Goal: Task Accomplishment & Management: Manage account settings

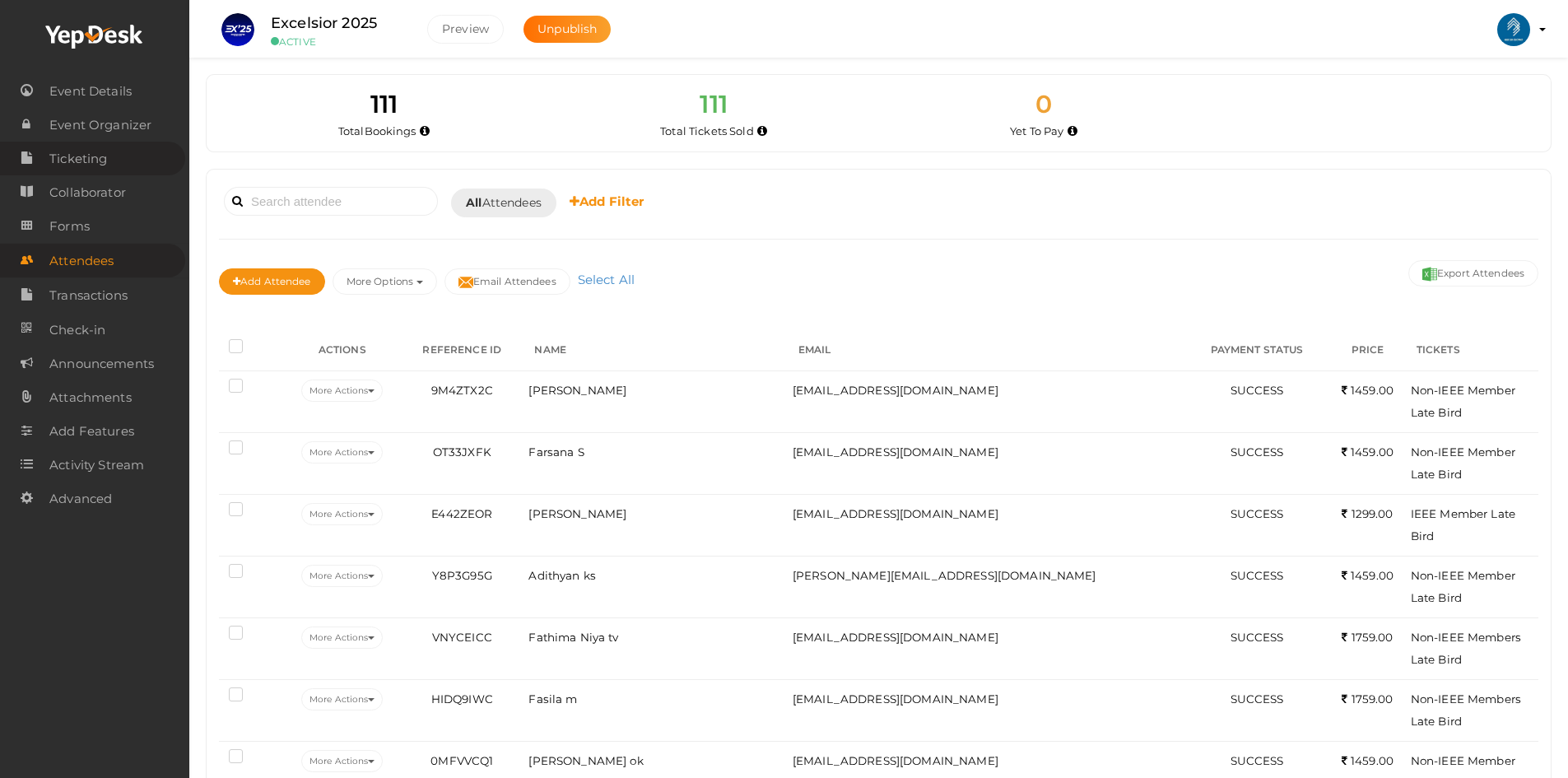
click at [57, 148] on span "Ticketing" at bounding box center [79, 159] width 58 height 33
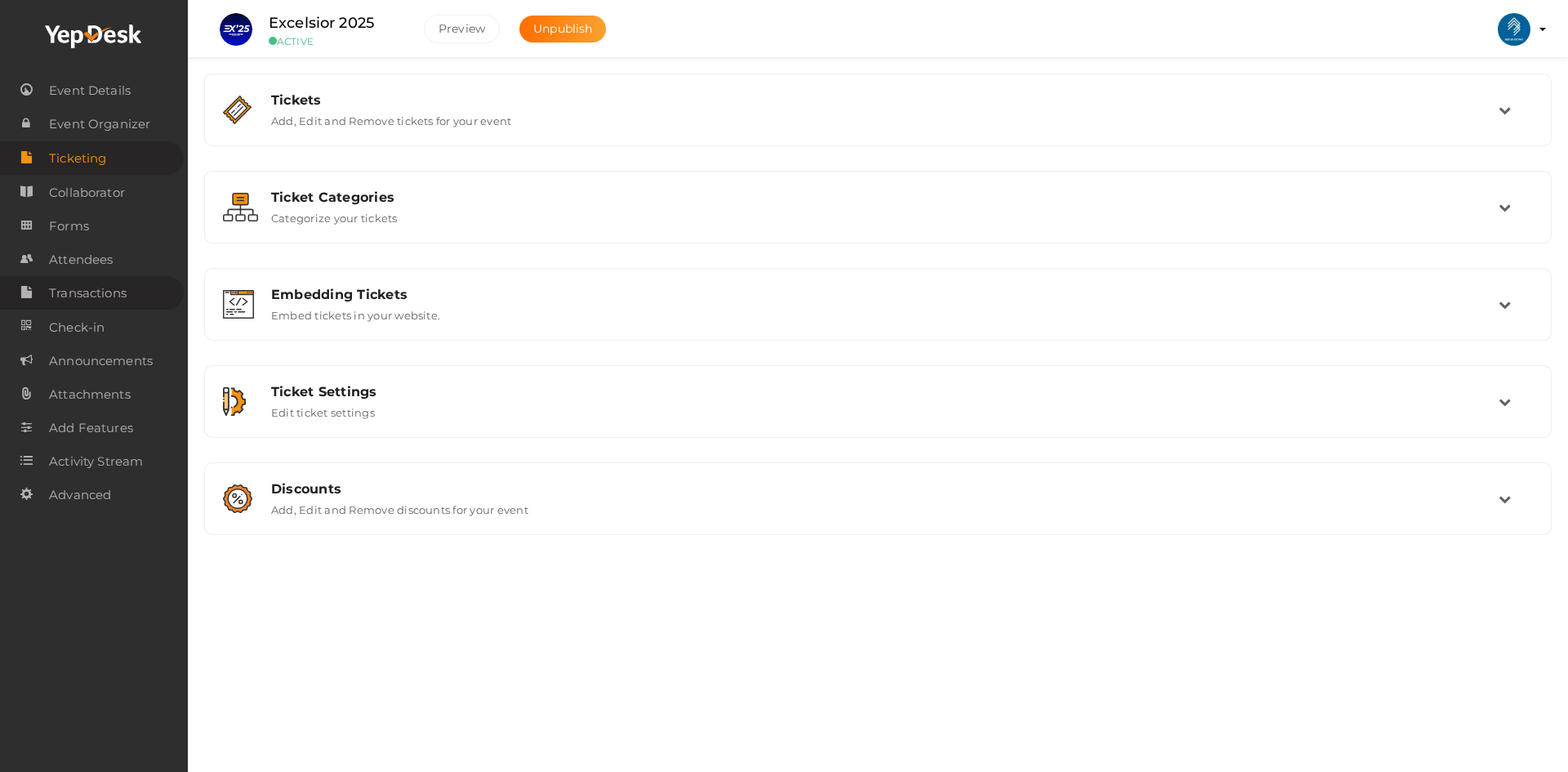
click at [111, 288] on span "Transactions" at bounding box center [88, 293] width 78 height 32
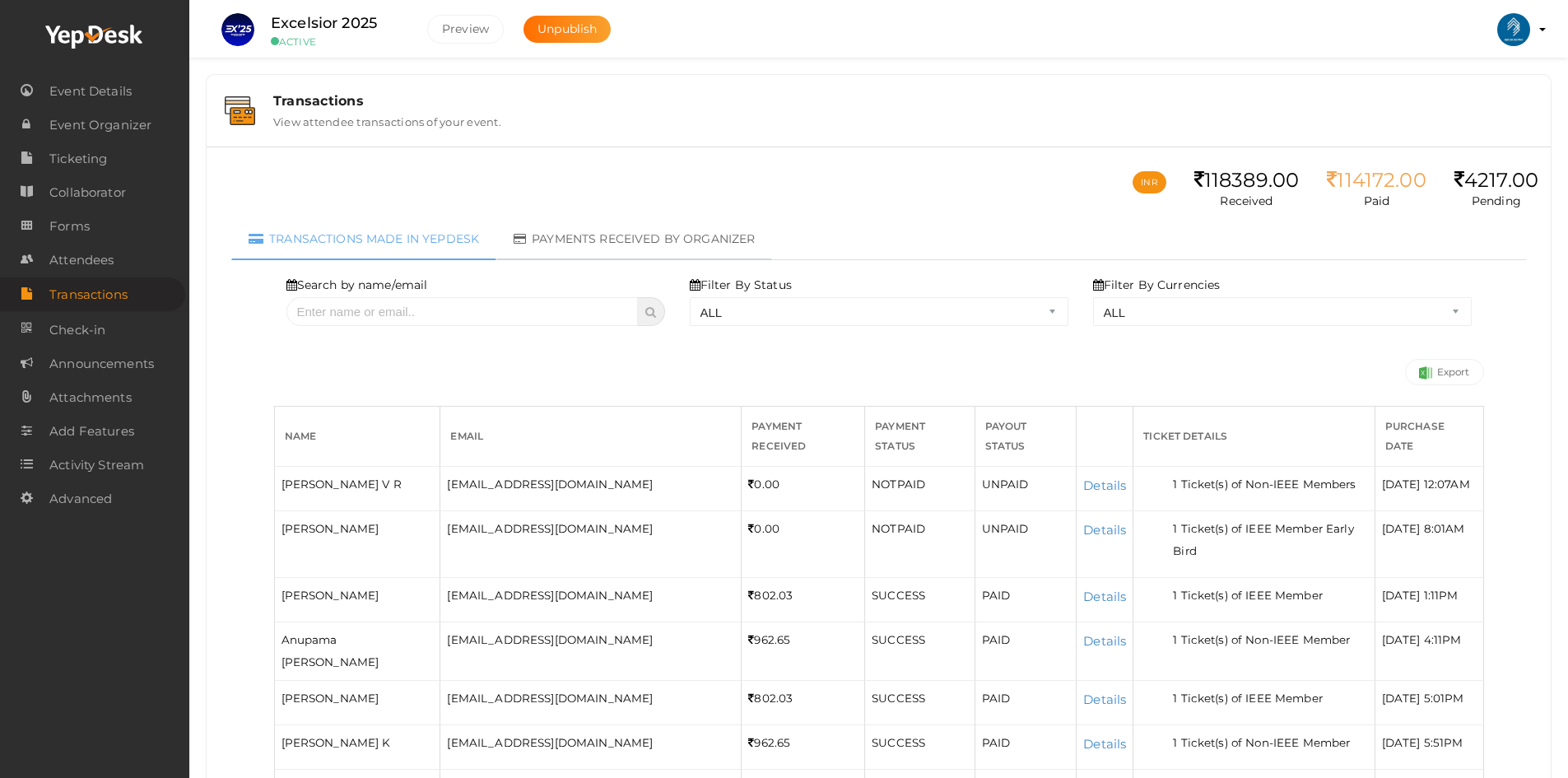
click at [684, 243] on link "Payments received by organizer" at bounding box center [634, 239] width 276 height 42
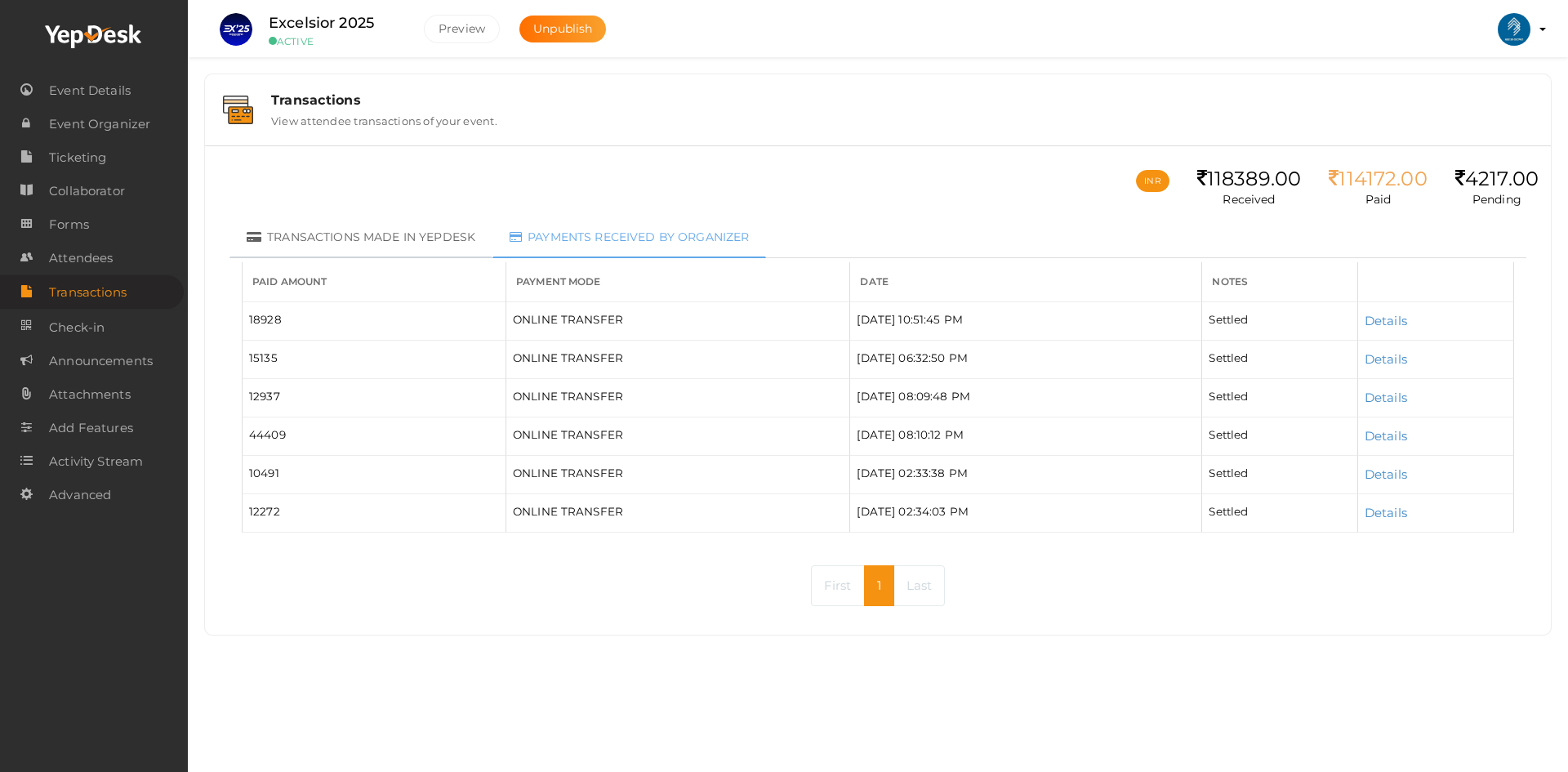
click at [382, 244] on link "Transactions made in Yepdesk" at bounding box center [360, 237] width 263 height 41
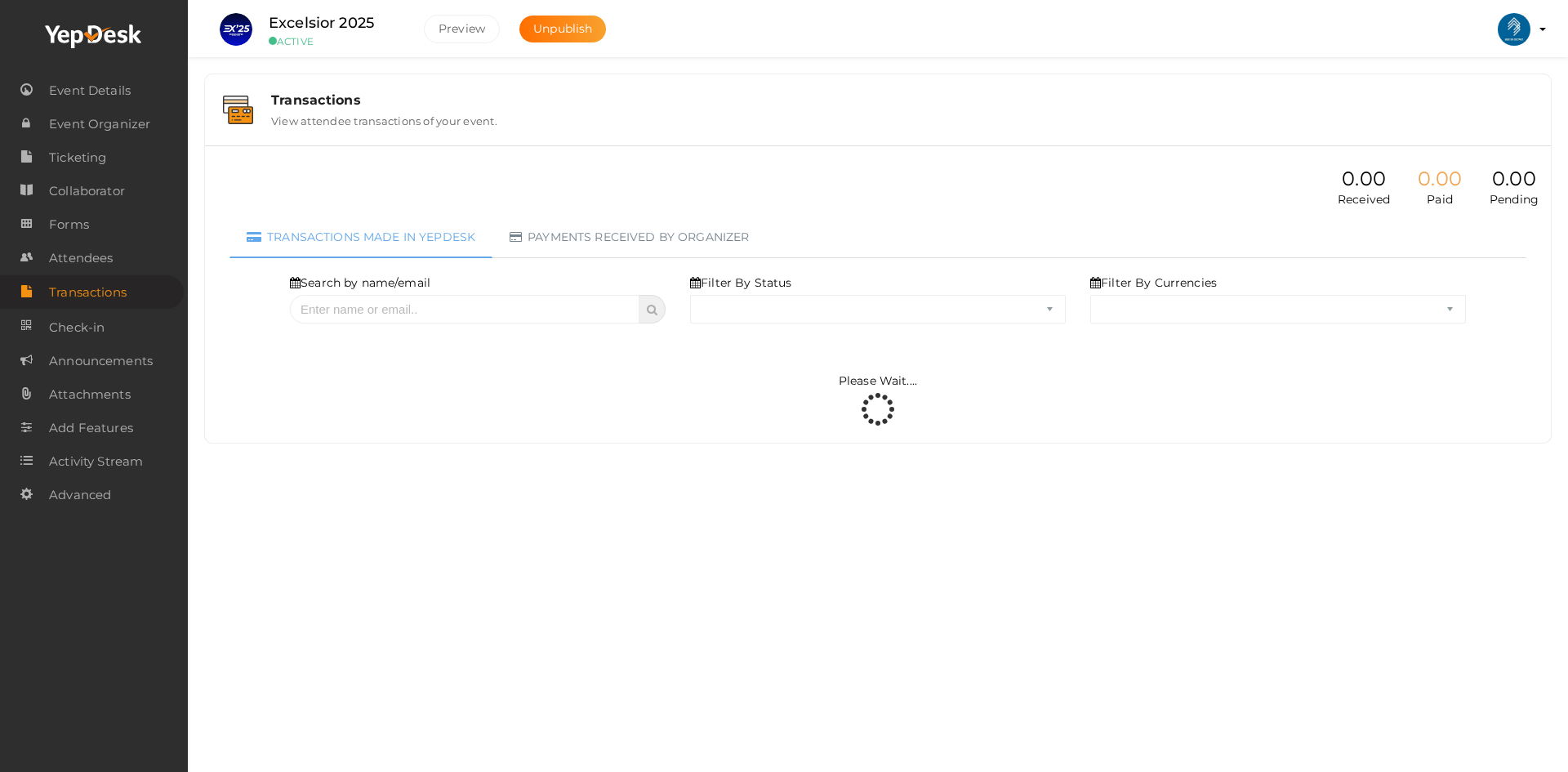
select select "ALL"
click at [660, 256] on link "Payments received by organizer" at bounding box center [628, 237] width 273 height 41
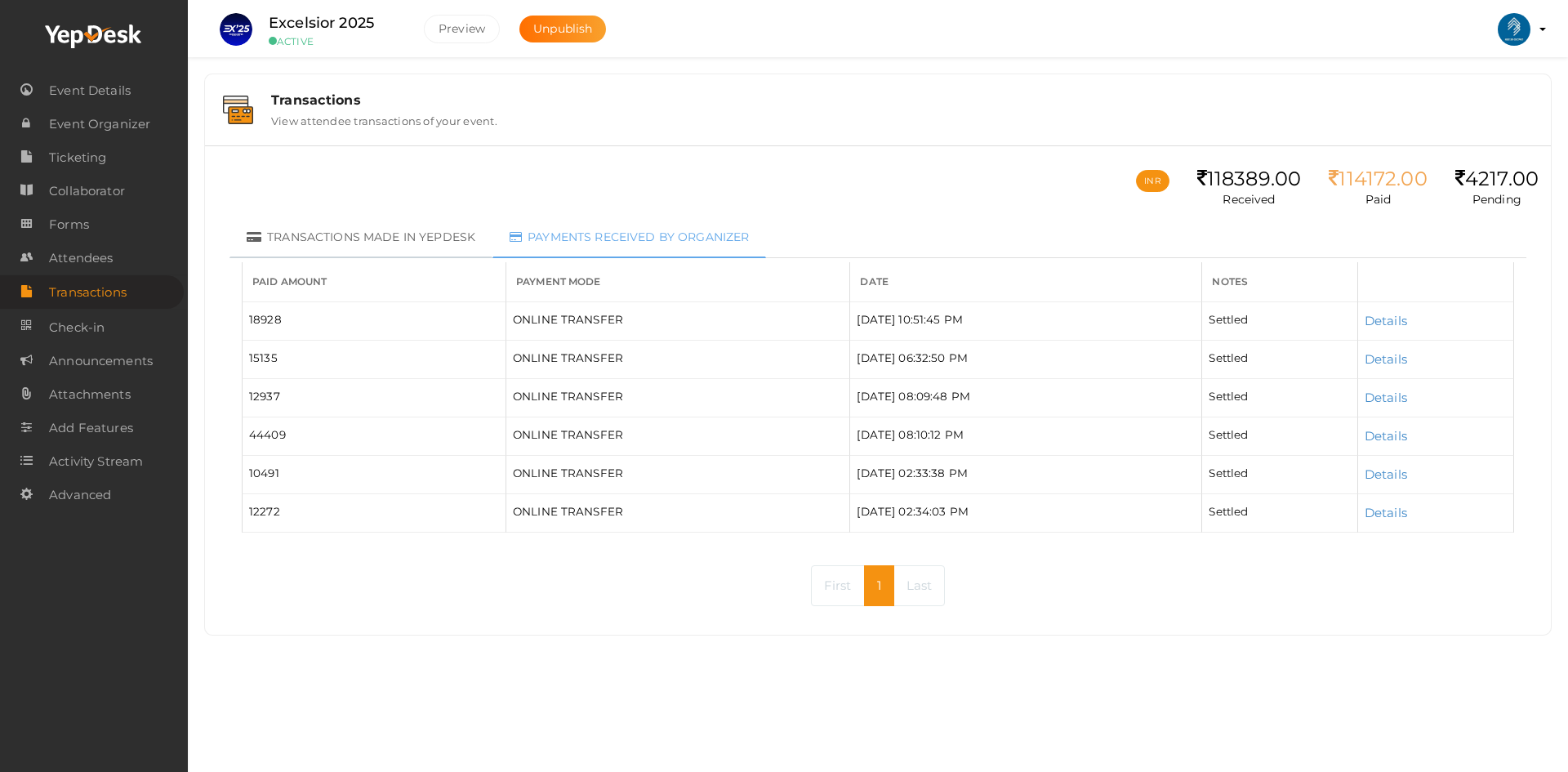
click at [401, 251] on link "Transactions made in Yepdesk" at bounding box center [360, 237] width 263 height 41
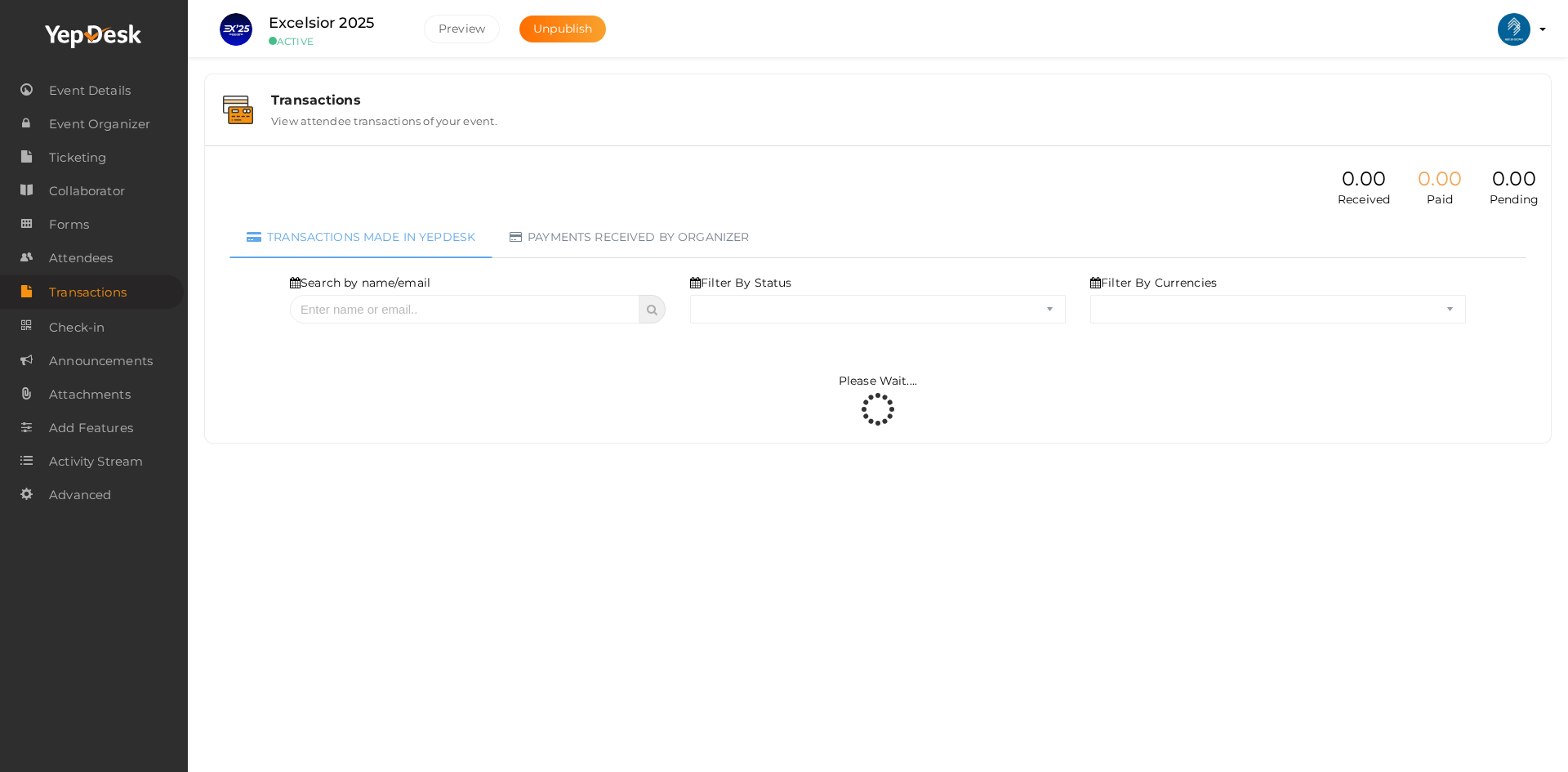
select select "ALL"
click at [757, 307] on select "ALL SUCCESS DECLINED UNAUTHORIZED FAILED NOTPAID FREE REFUNDED NA" at bounding box center [878, 309] width 376 height 29
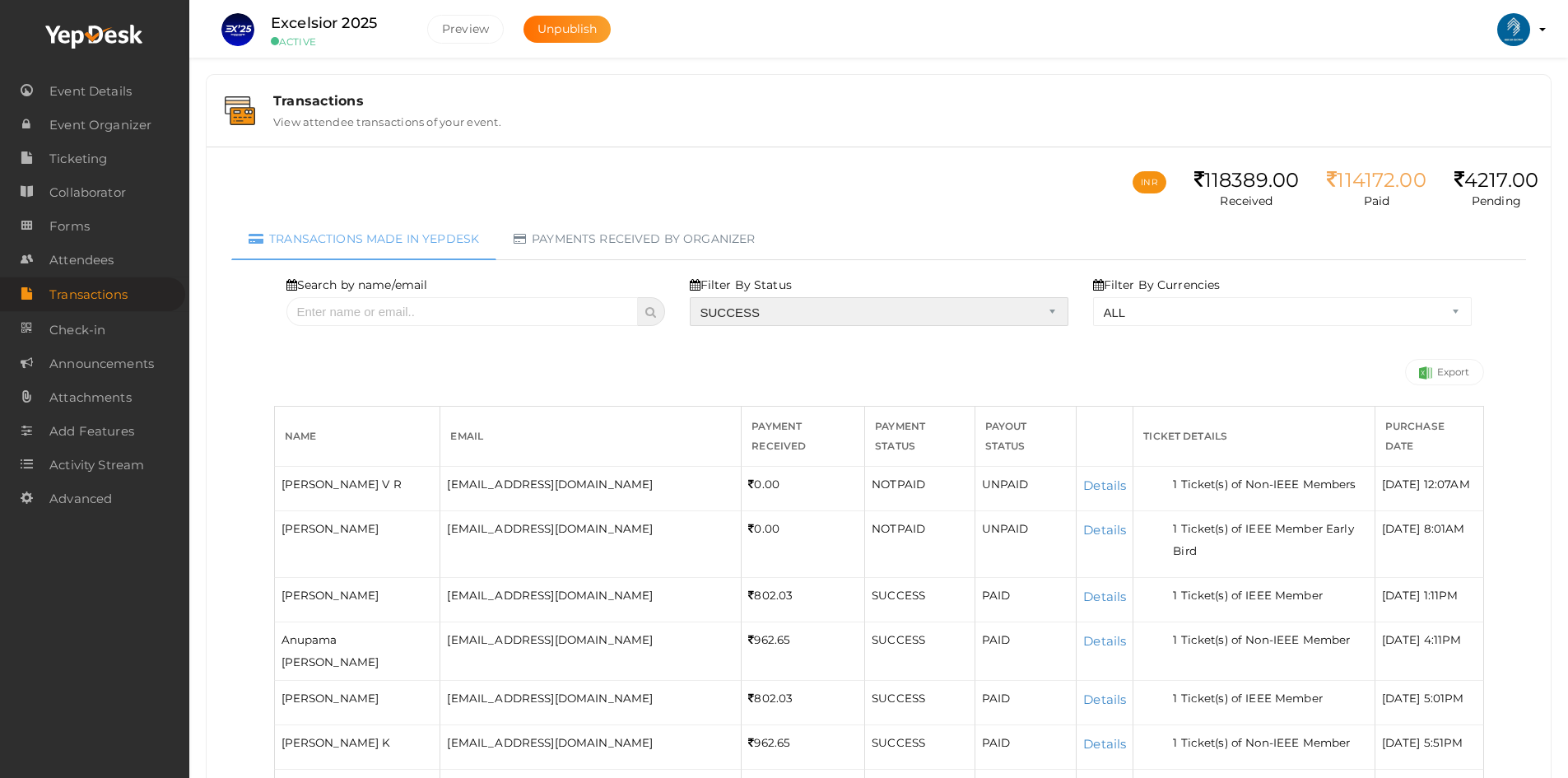
click at [696, 297] on select "ALL SUCCESS DECLINED UNAUTHORIZED FAILED NOTPAID FREE REFUNDED NA" at bounding box center [878, 312] width 379 height 29
select select "? string:SUCCESS ?"
select select "? string:ALL ?"
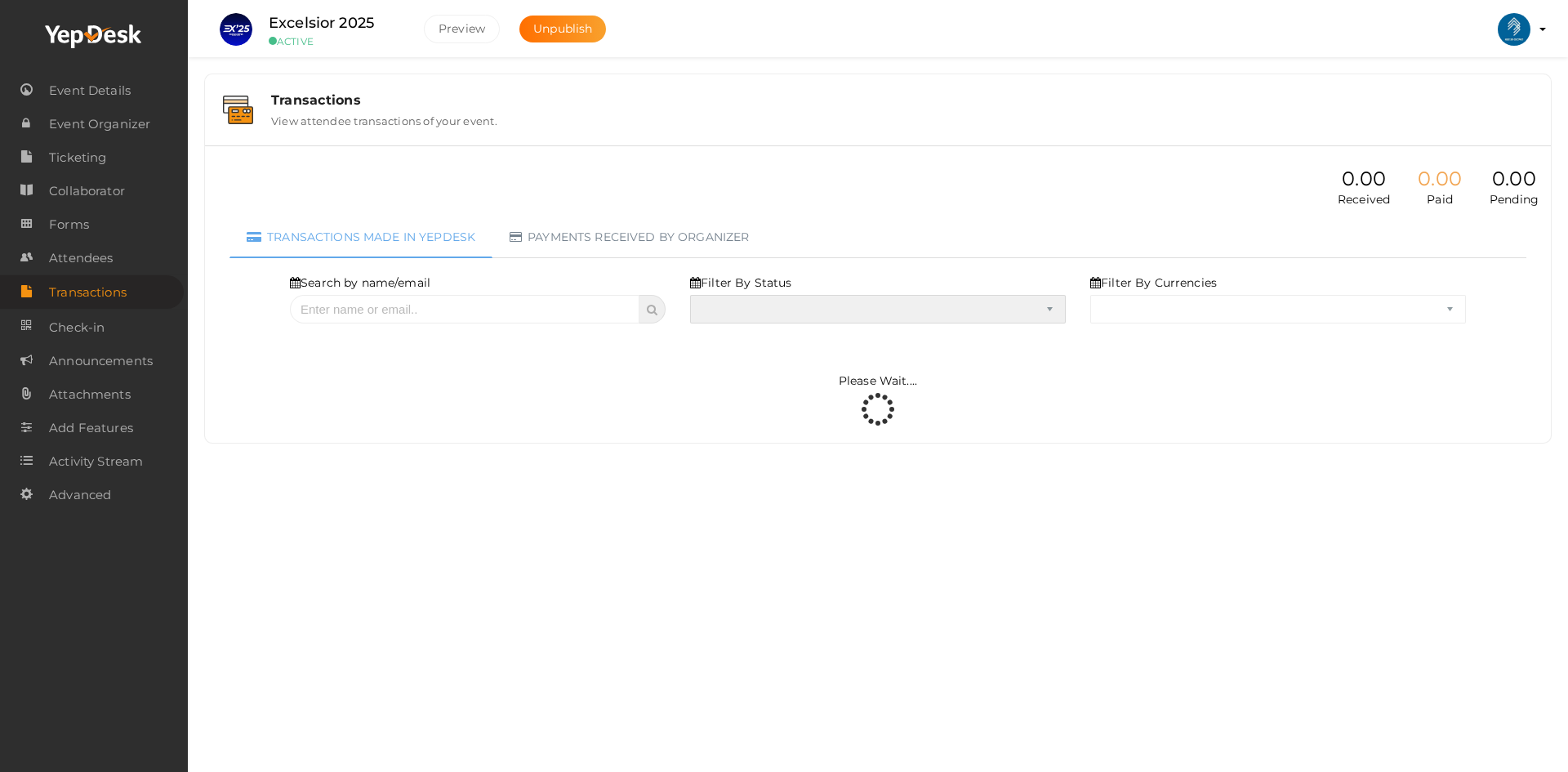
select select "SUCCESS"
select select "ALL"
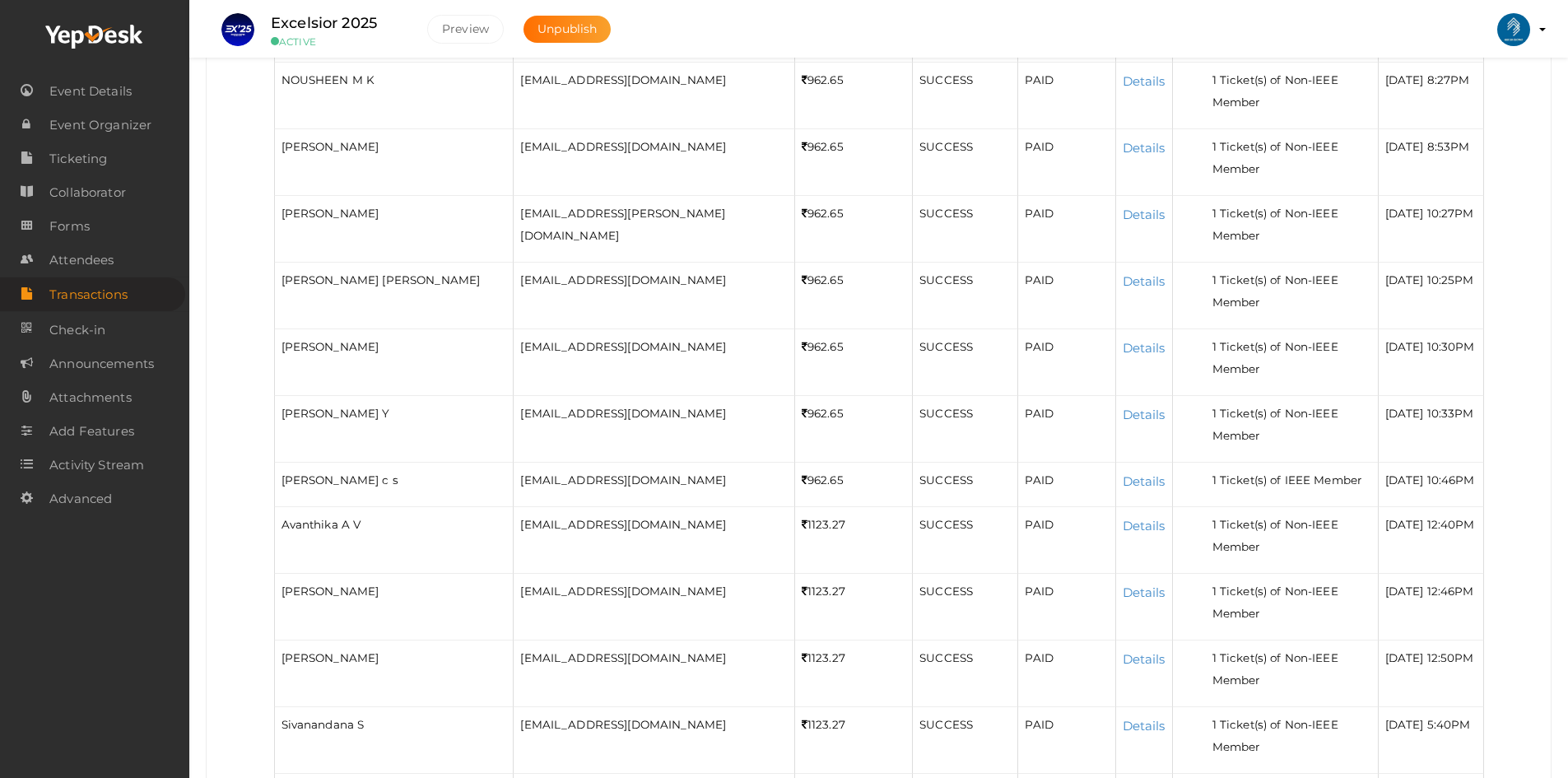
scroll to position [1317, 0]
drag, startPoint x: 1329, startPoint y: 479, endPoint x: 1340, endPoint y: 479, distance: 11.0
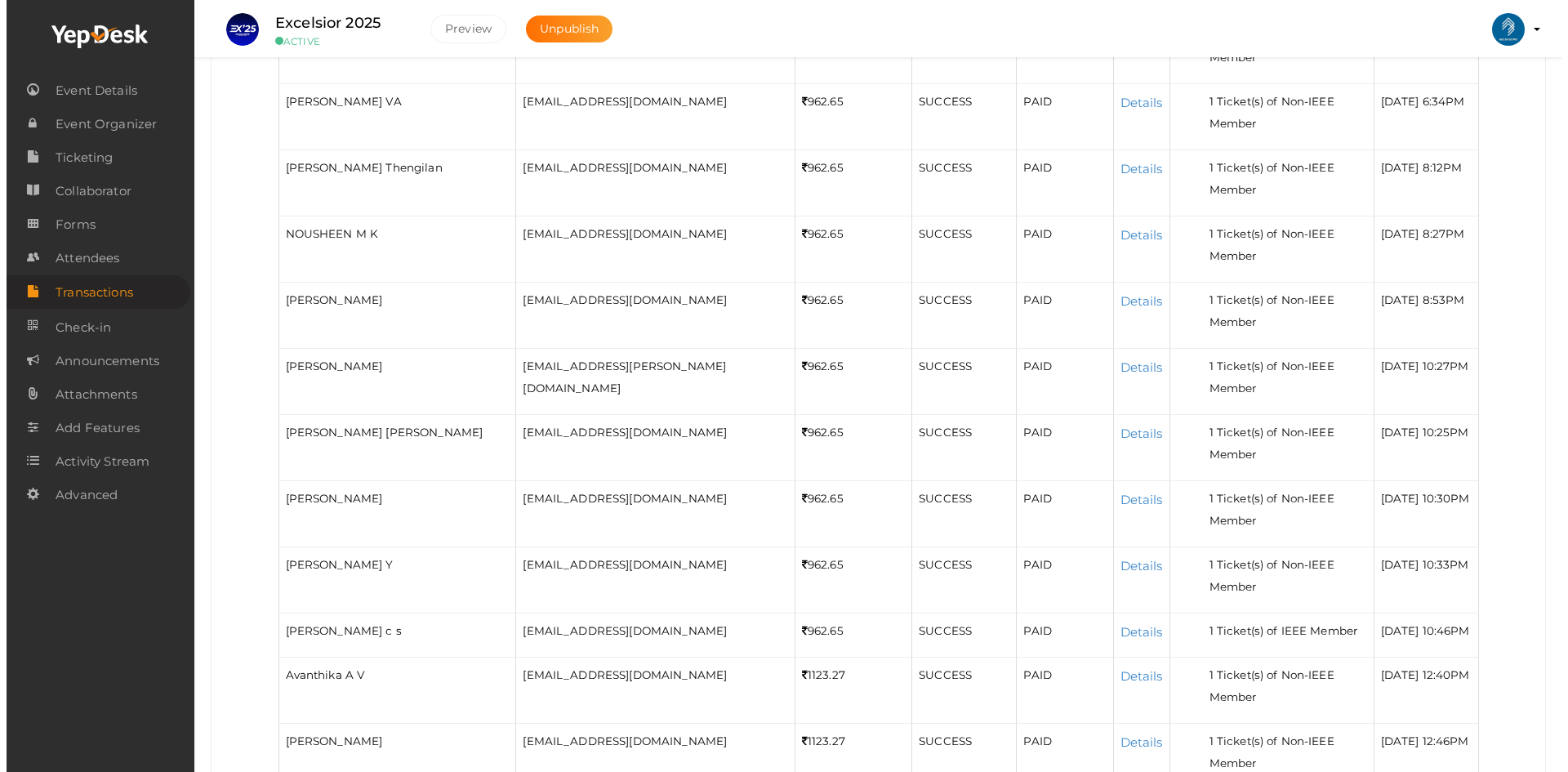
scroll to position [1198, 0]
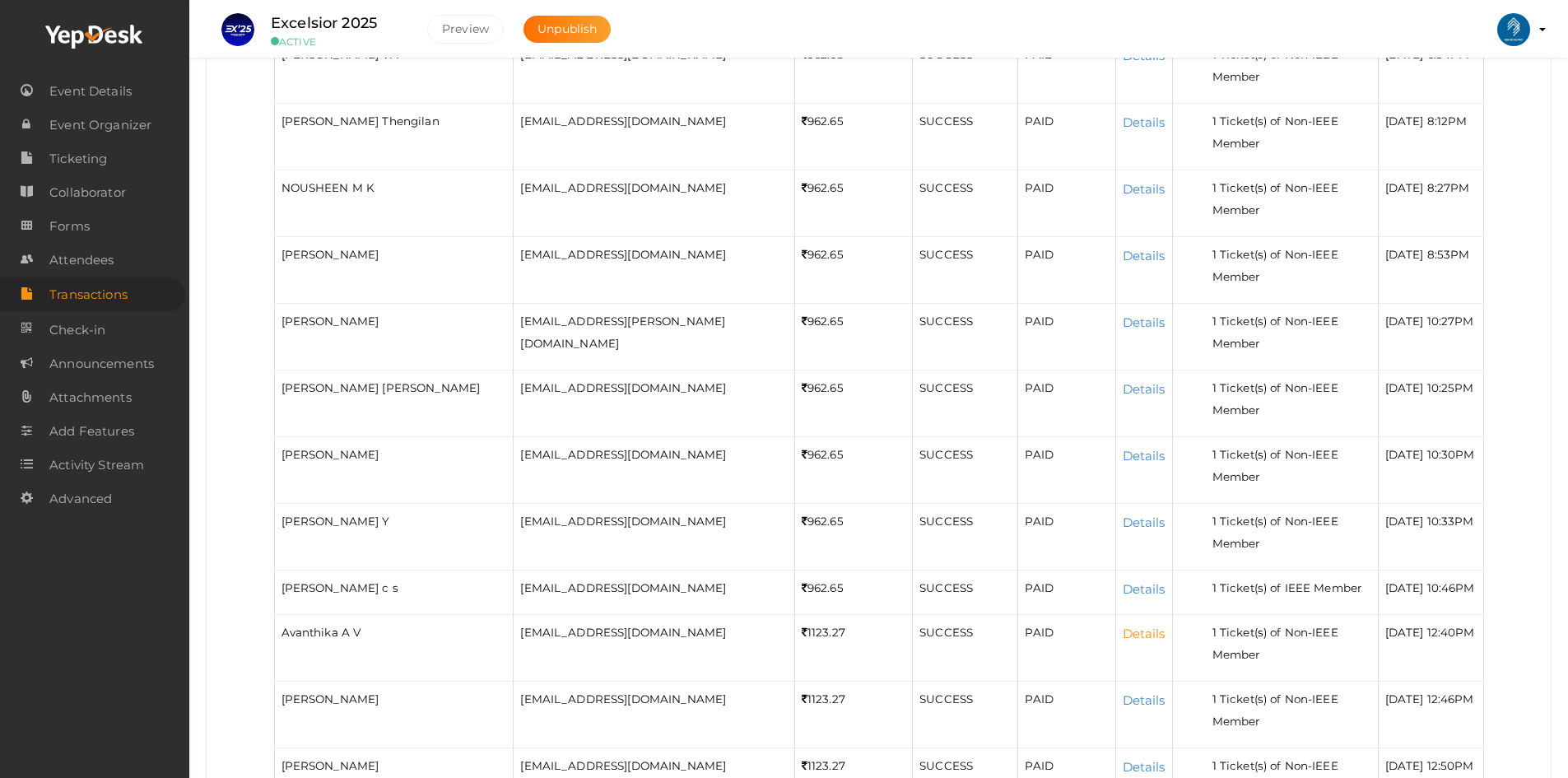
click at [1122, 625] on link "Details" at bounding box center [1143, 633] width 42 height 15
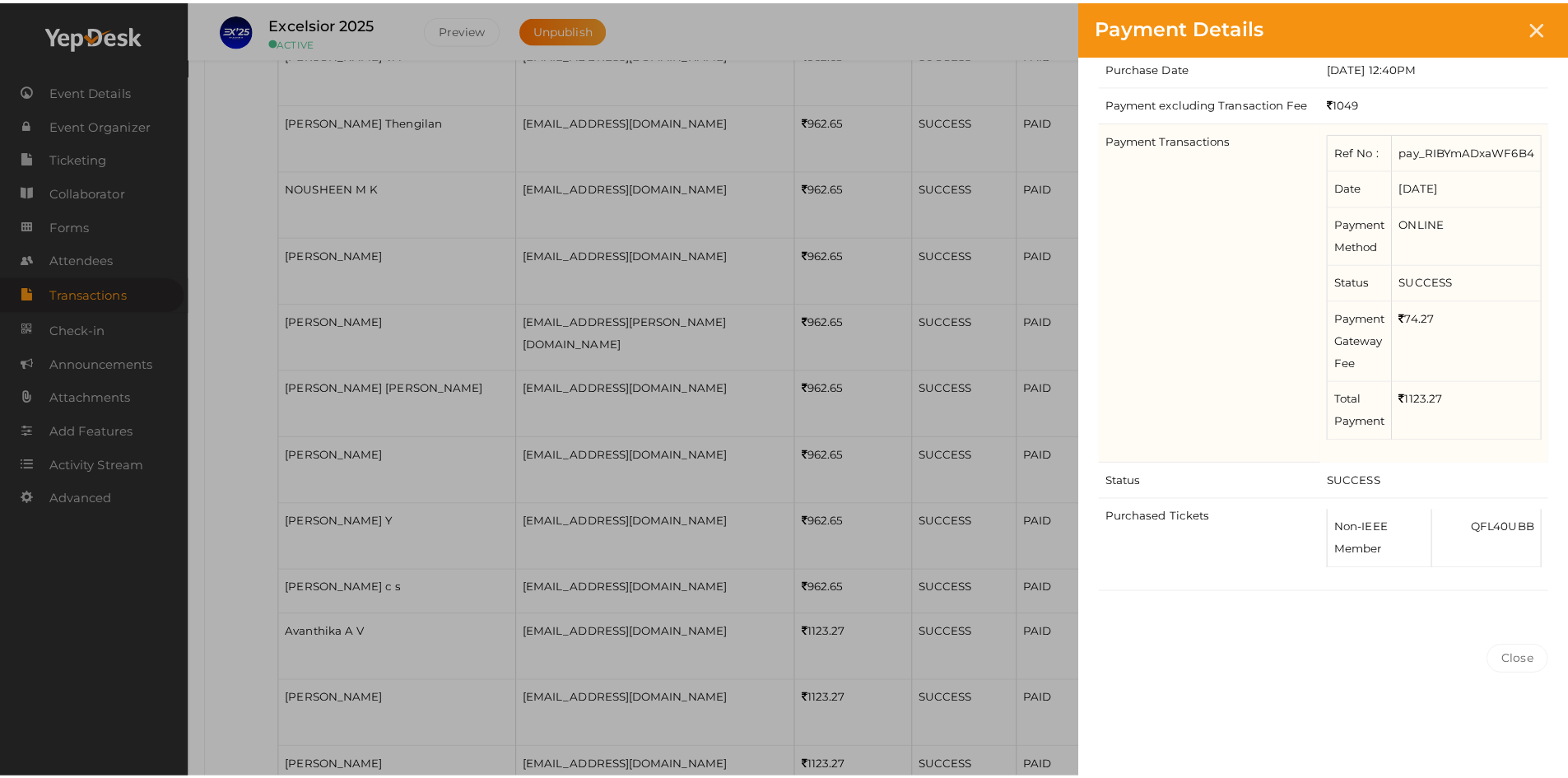
scroll to position [141, 0]
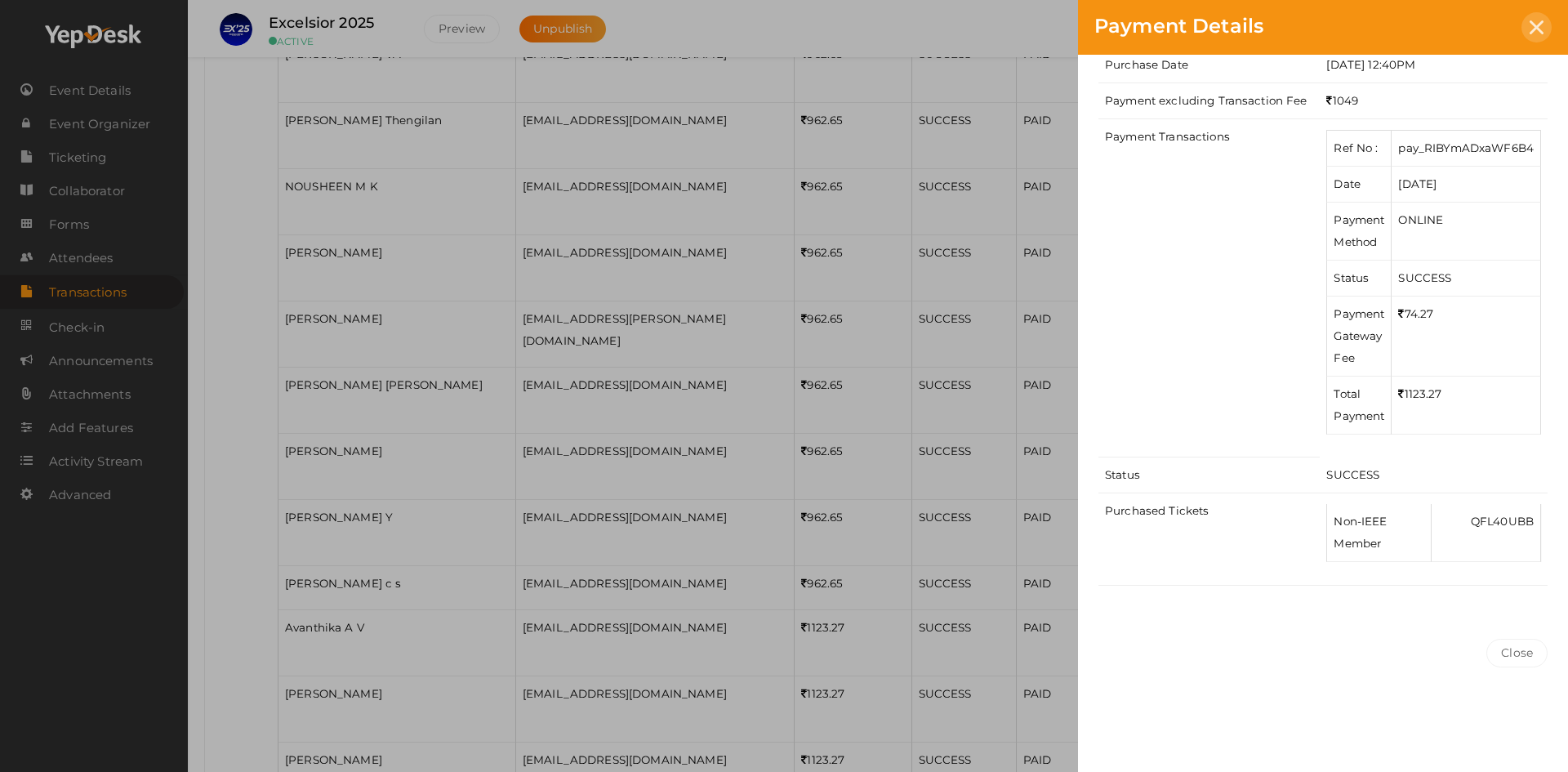
click at [1530, 37] on div at bounding box center [1537, 28] width 30 height 30
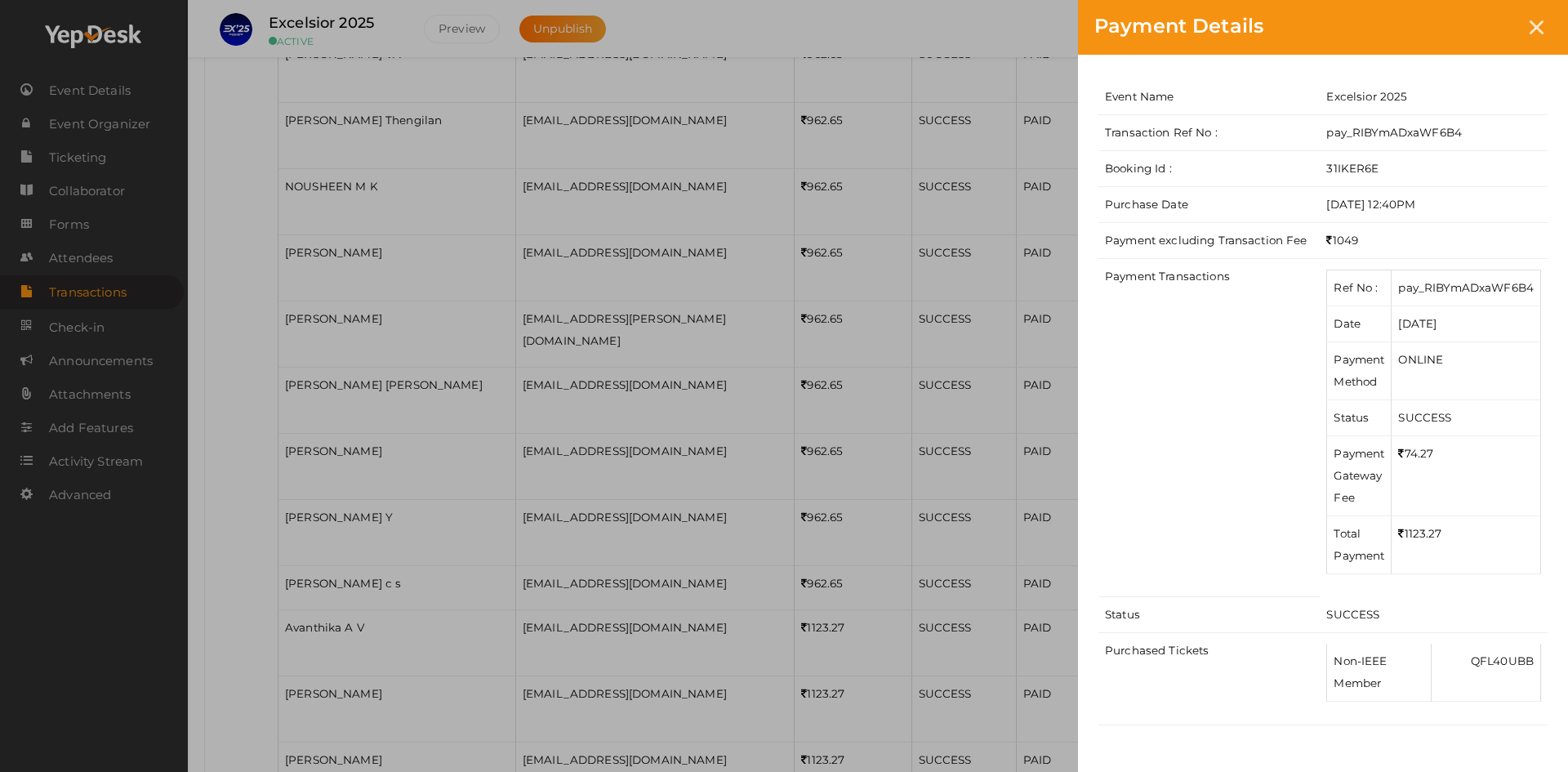
click at [1043, 343] on div "Payment Details Event Name Excelsior 2025 Transaction Ref No : pay_RIBYmADxaWF6…" at bounding box center [784, 386] width 1568 height 772
click at [1539, 33] on icon at bounding box center [1536, 27] width 13 height 13
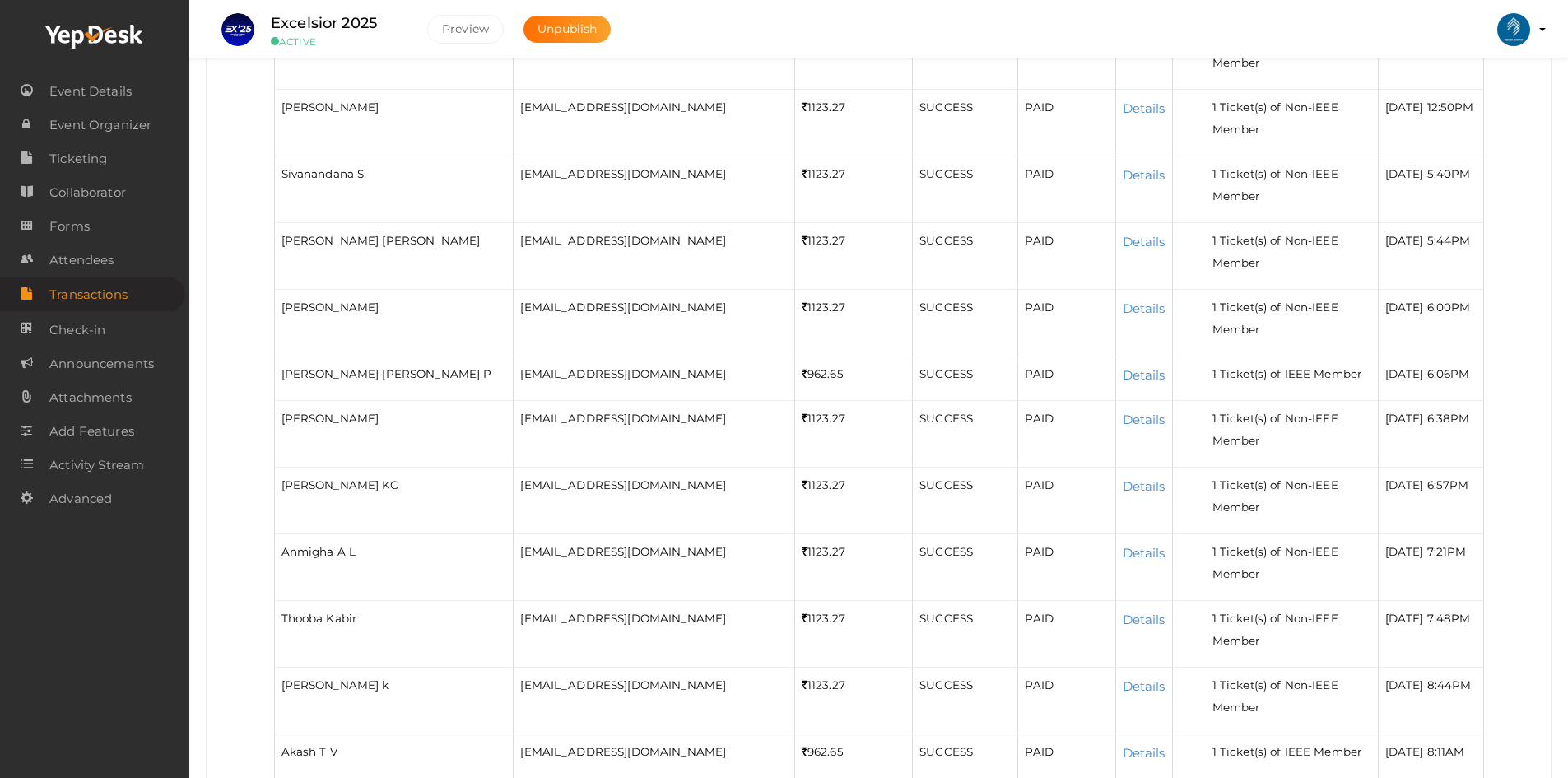
scroll to position [2024, 0]
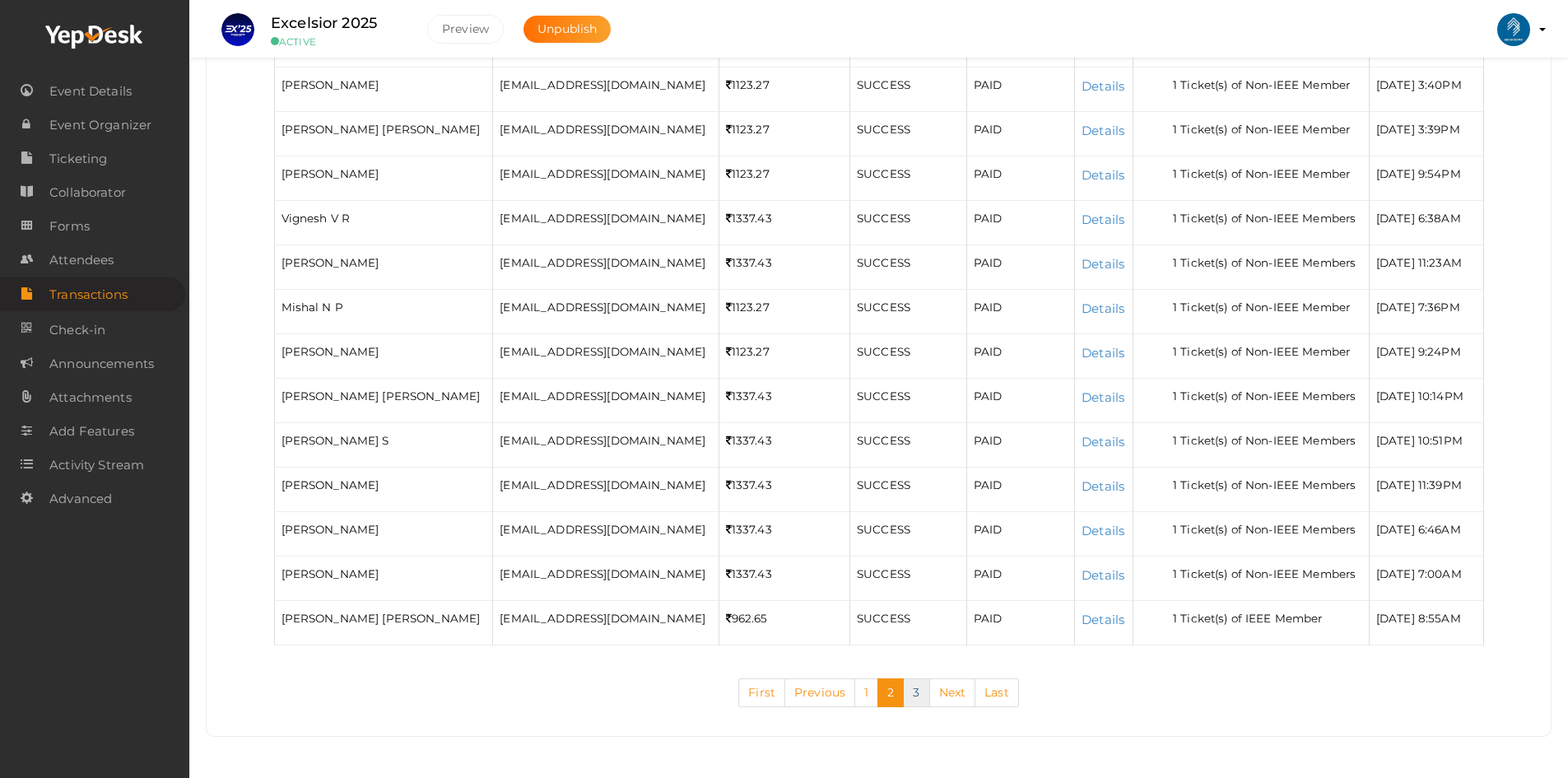
click at [915, 690] on link "3" at bounding box center [915, 693] width 26 height 29
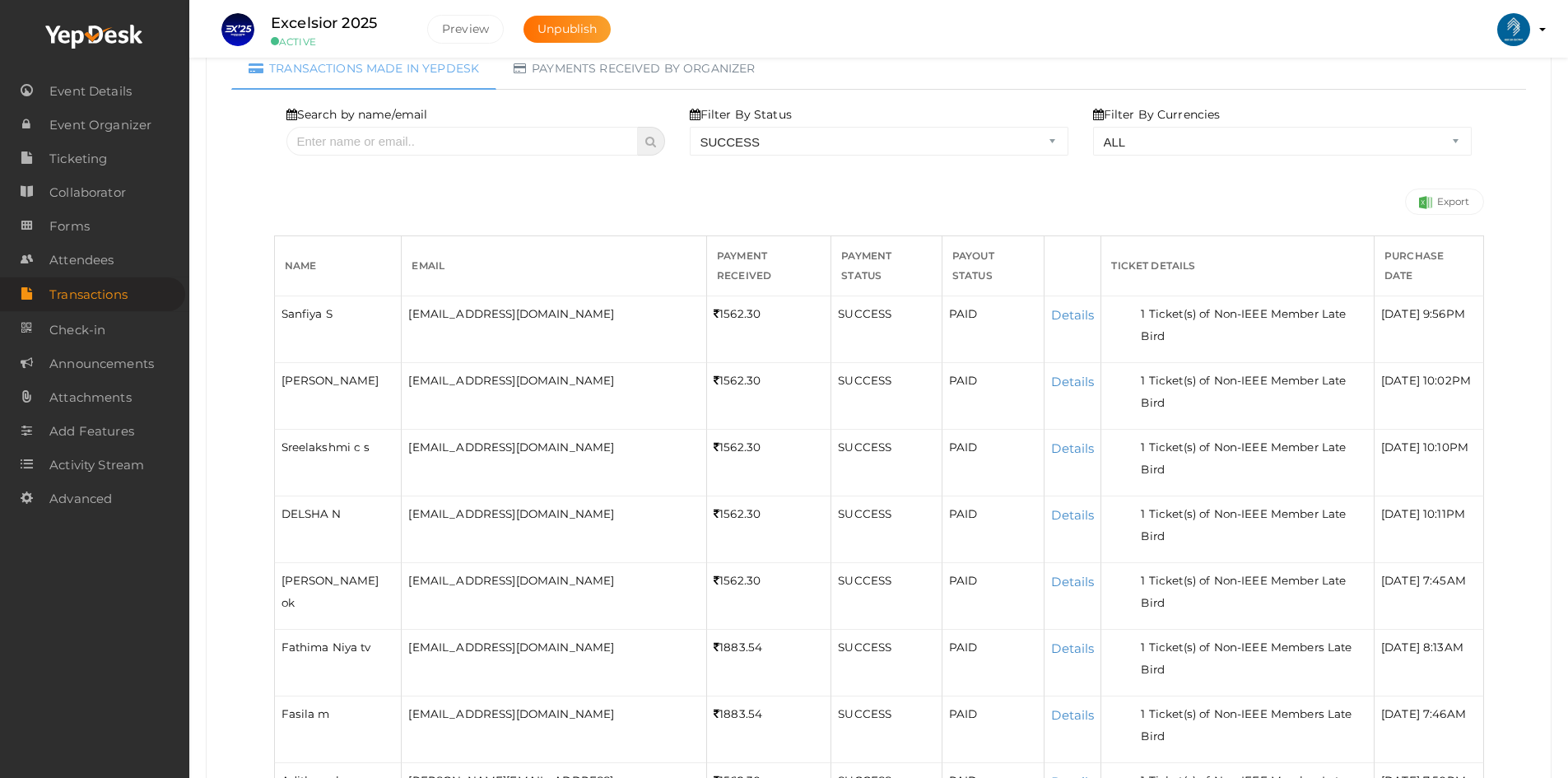
scroll to position [0, 0]
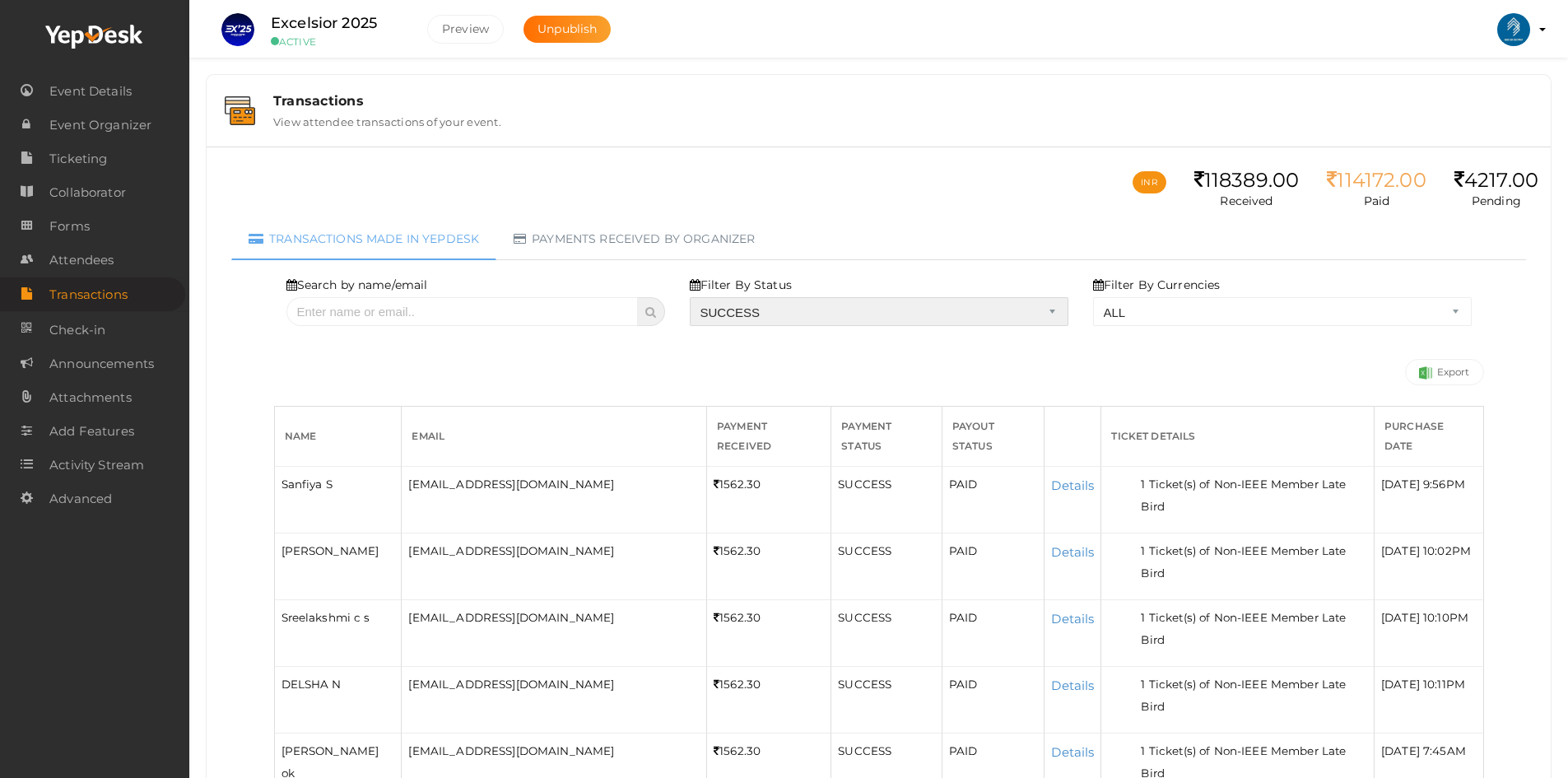
click at [824, 319] on select "ALL SUCCESS DECLINED UNAUTHORIZED FAILED NOTPAID FREE REFUNDED NA" at bounding box center [878, 312] width 379 height 29
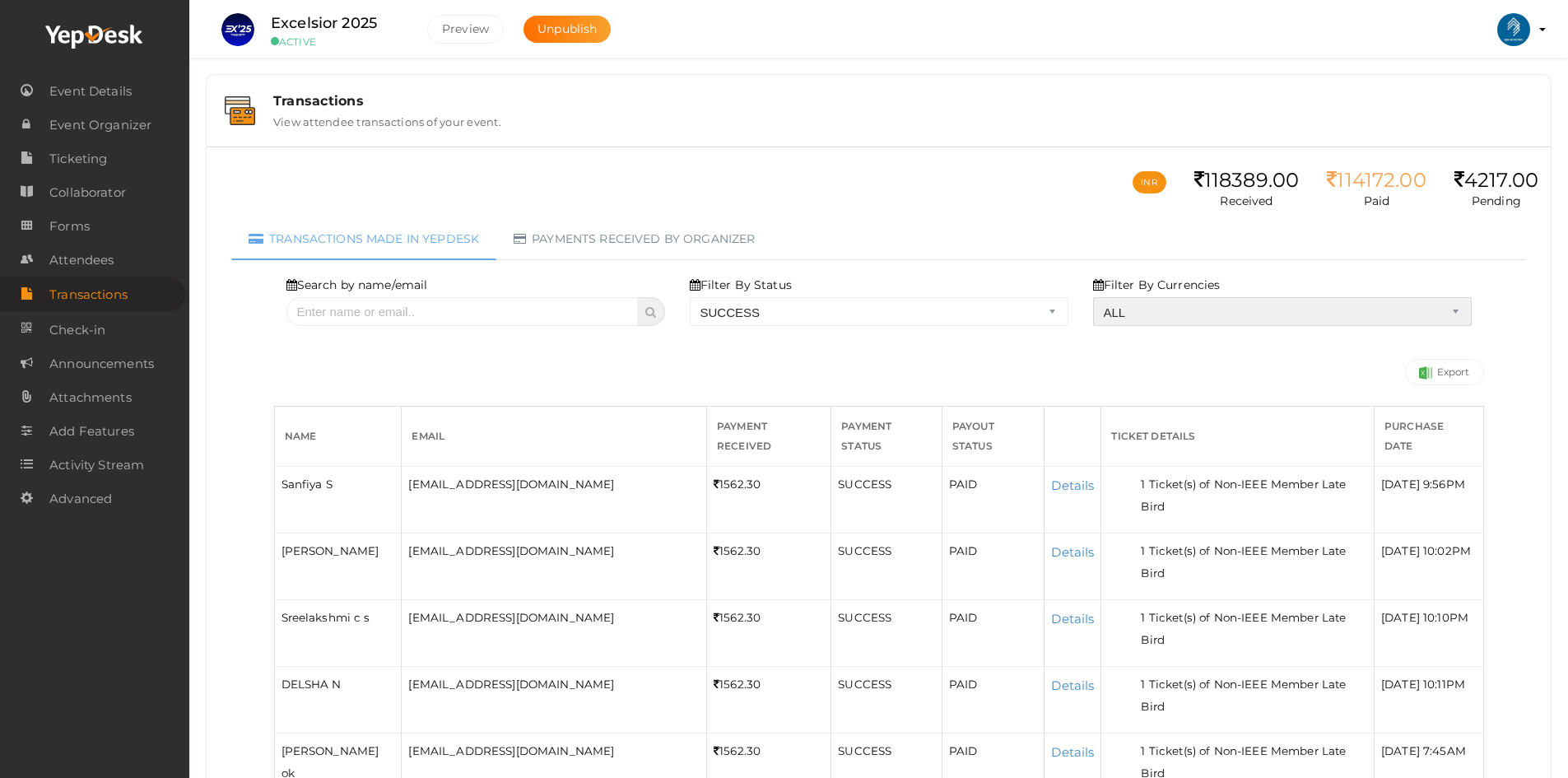
click at [1144, 309] on select "ALL INR" at bounding box center [1282, 312] width 379 height 29
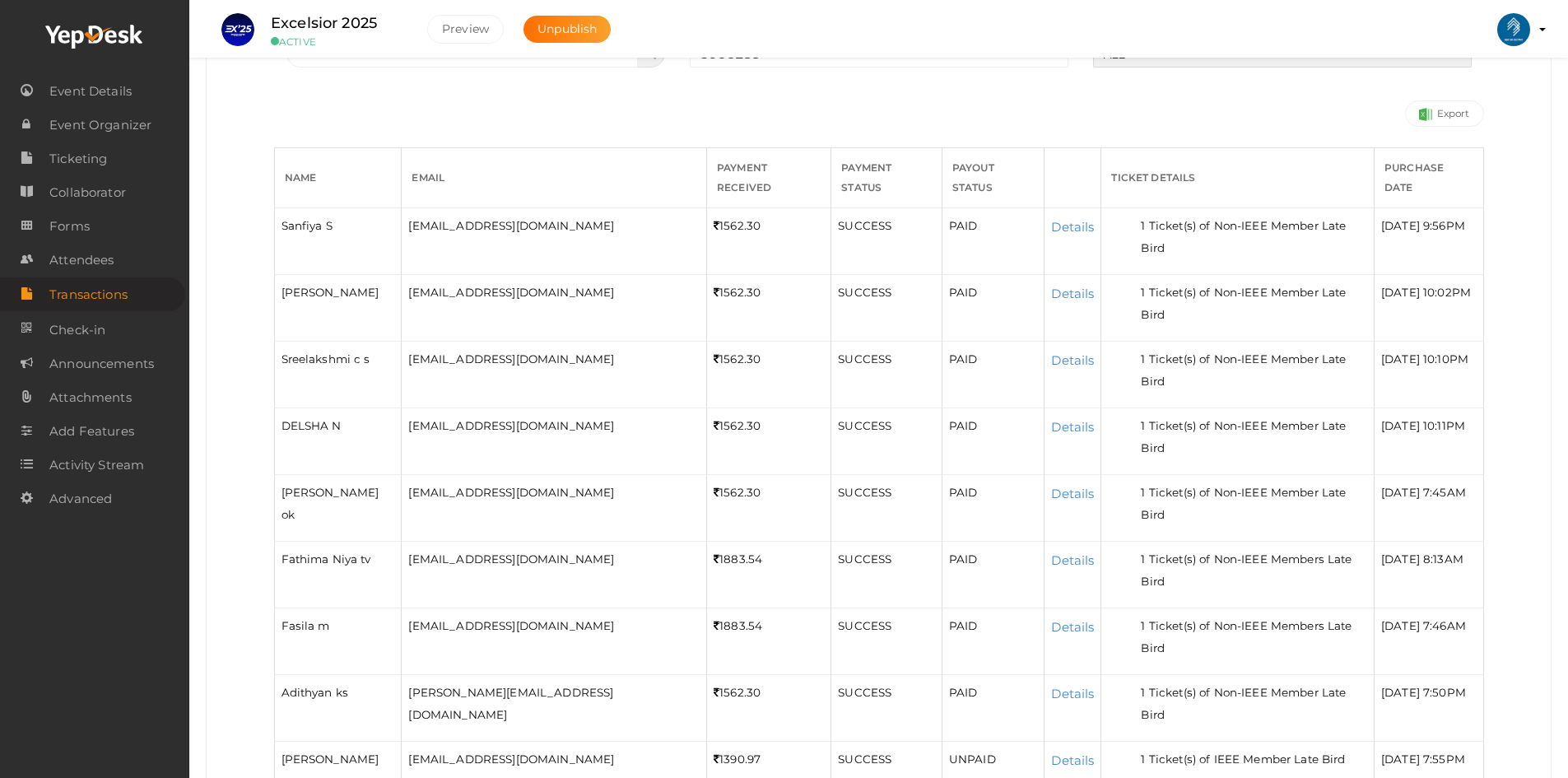
scroll to position [291, 0]
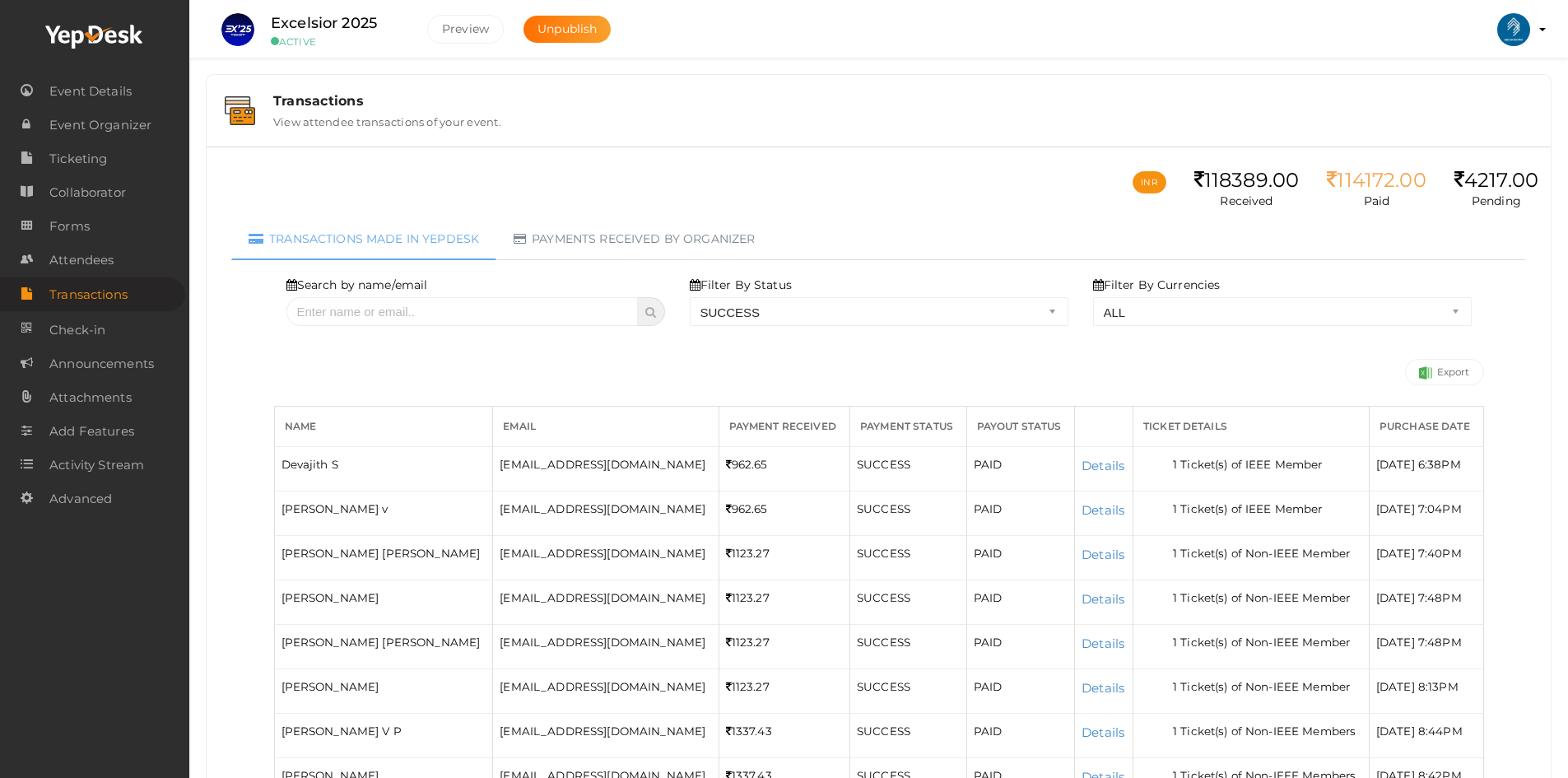
click at [1434, 372] on link "Export" at bounding box center [1444, 371] width 79 height 26
